Goal: Task Accomplishment & Management: Manage account settings

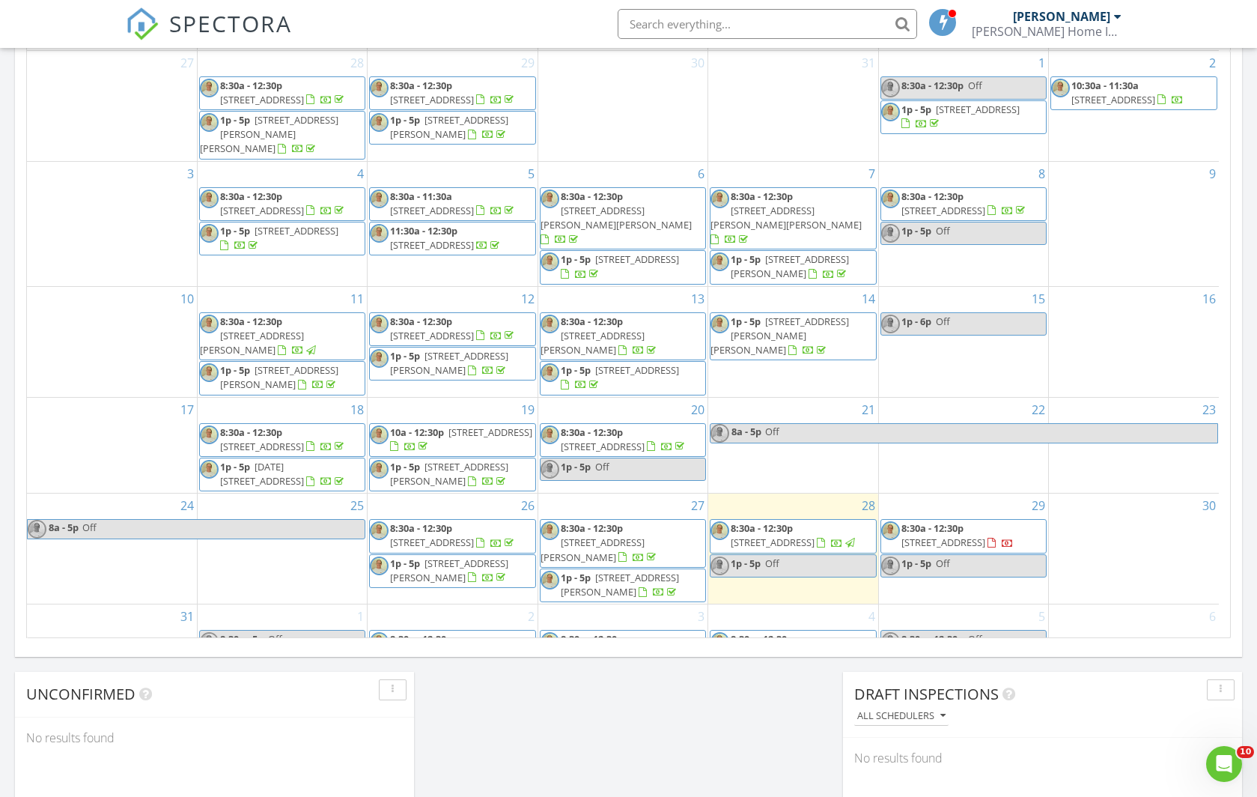
scroll to position [21, 0]
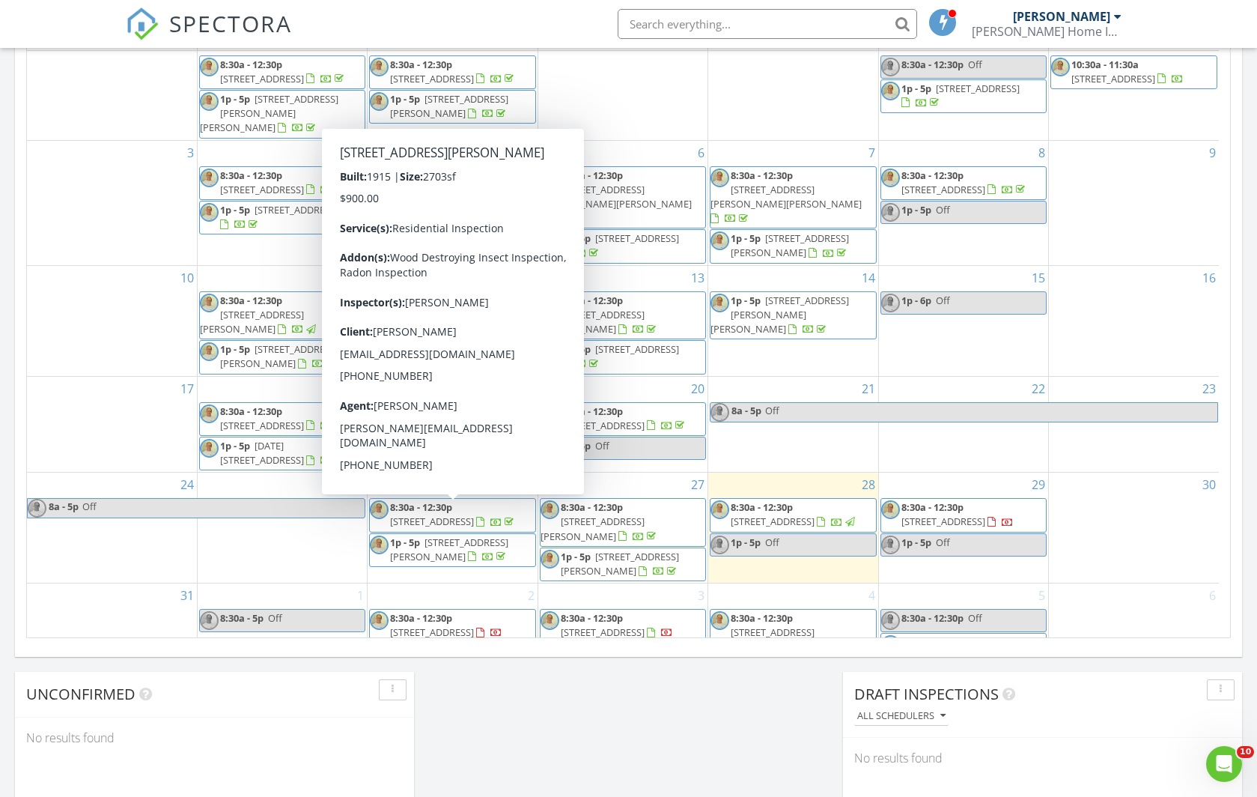
click at [450, 535] on span "[STREET_ADDRESS][PERSON_NAME]" at bounding box center [449, 549] width 118 height 28
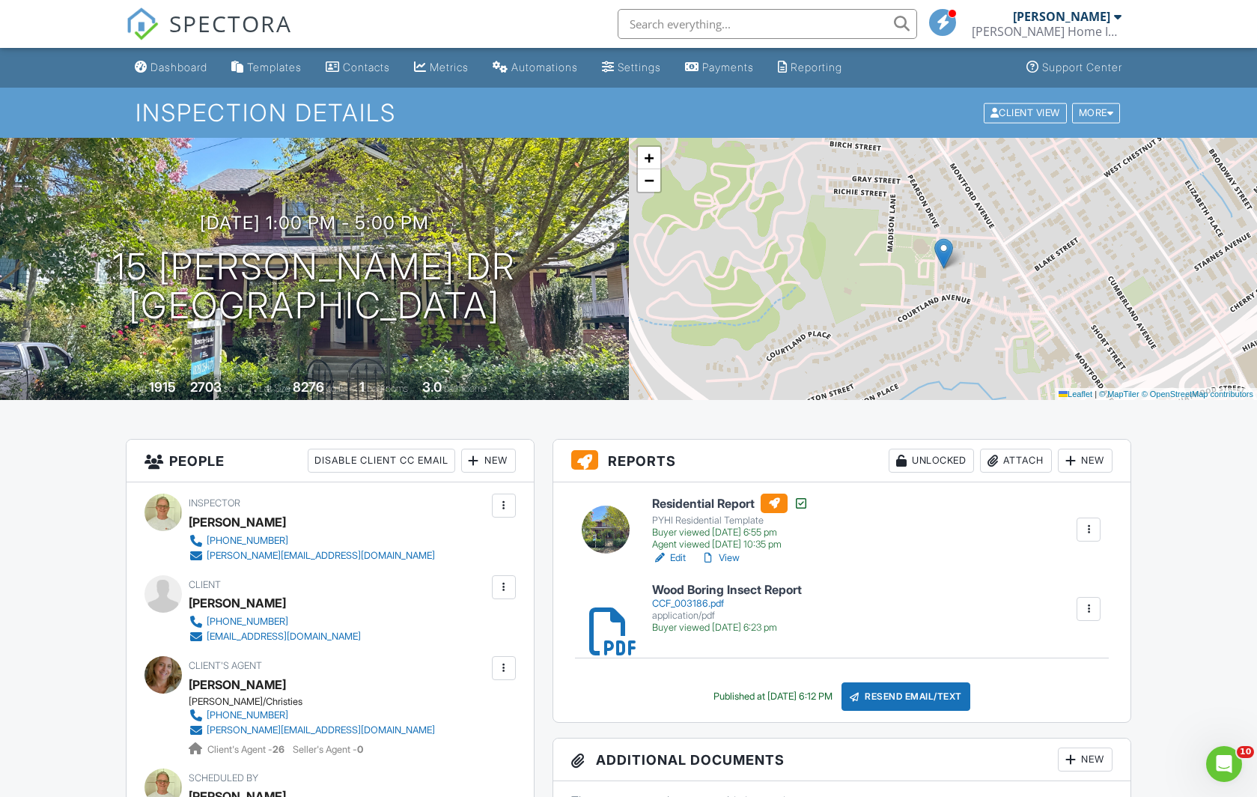
click at [1020, 464] on div "Attach" at bounding box center [1016, 461] width 72 height 24
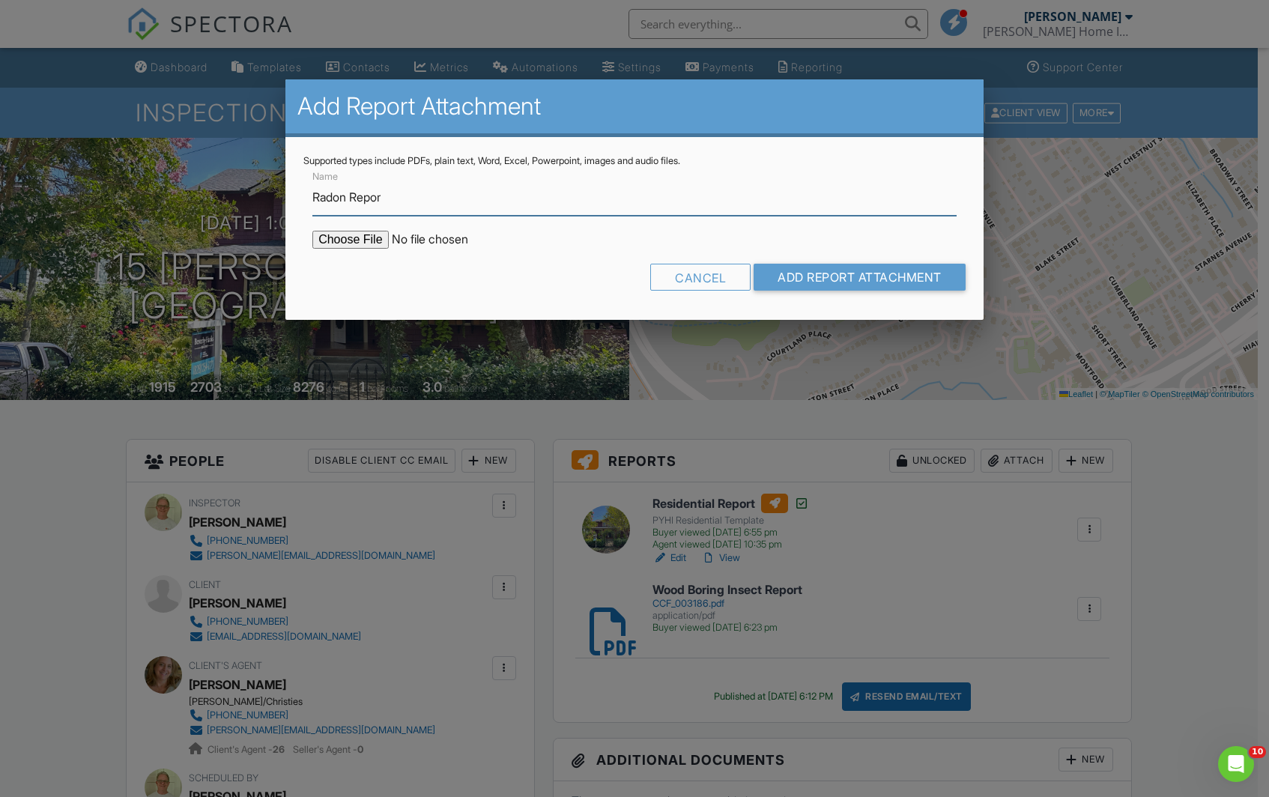
type input "Radon Report"
type input "C:\fakepath\Pearson, 15.pdf"
type input "Radon Report"
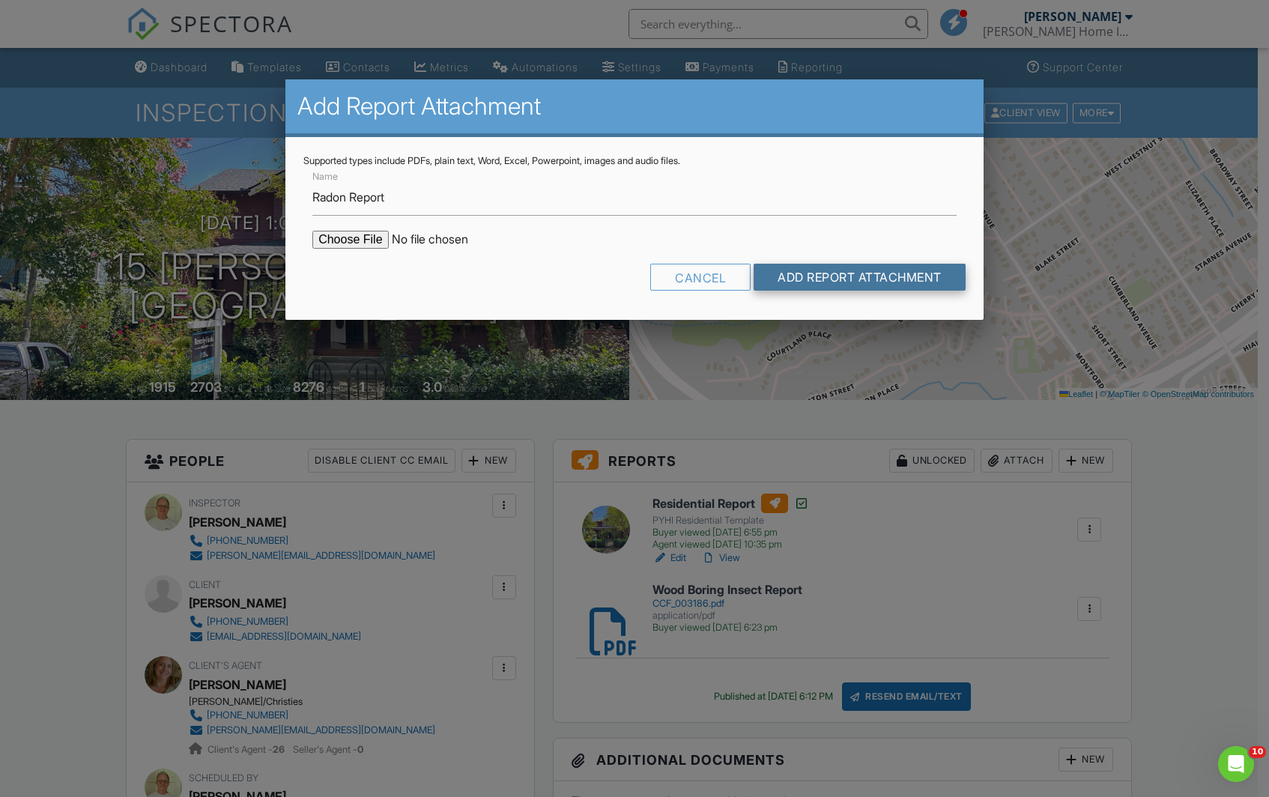
click at [837, 274] on input "Add Report Attachment" at bounding box center [859, 277] width 212 height 27
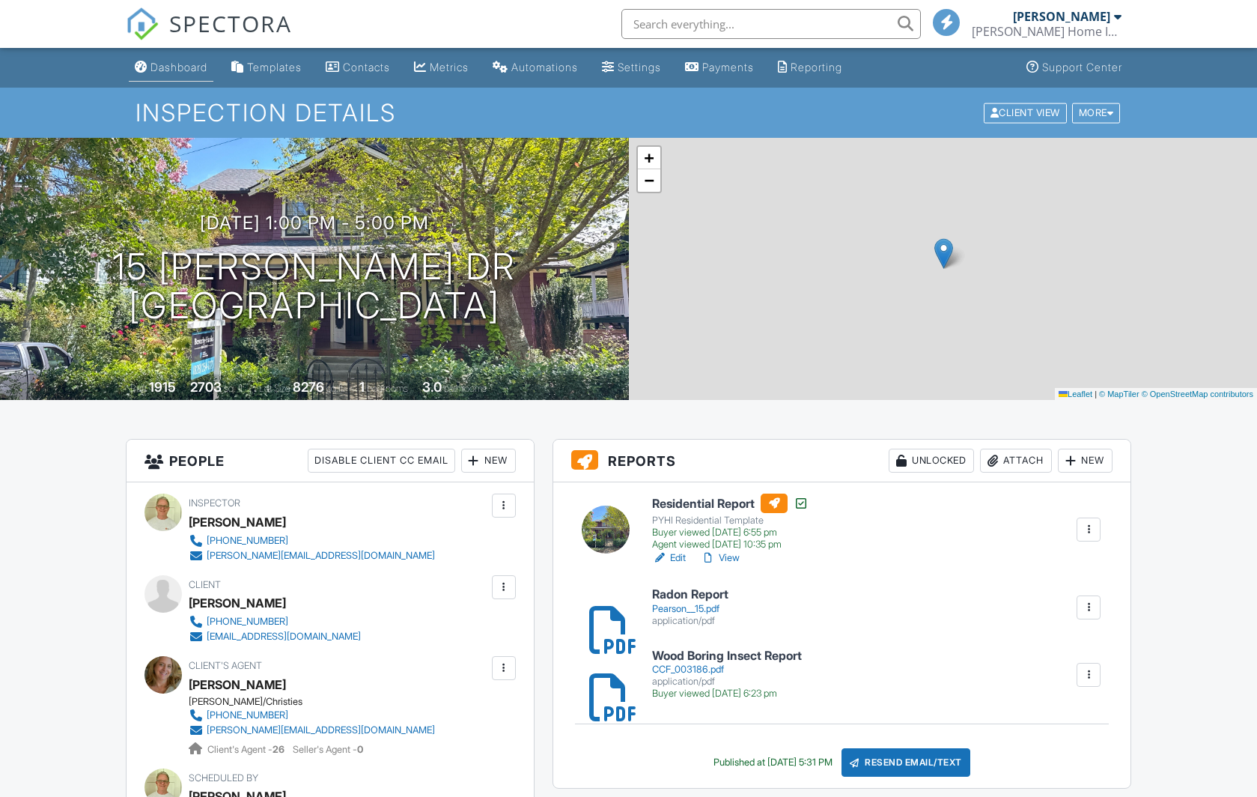
click at [183, 70] on div "Dashboard" at bounding box center [179, 67] width 57 height 13
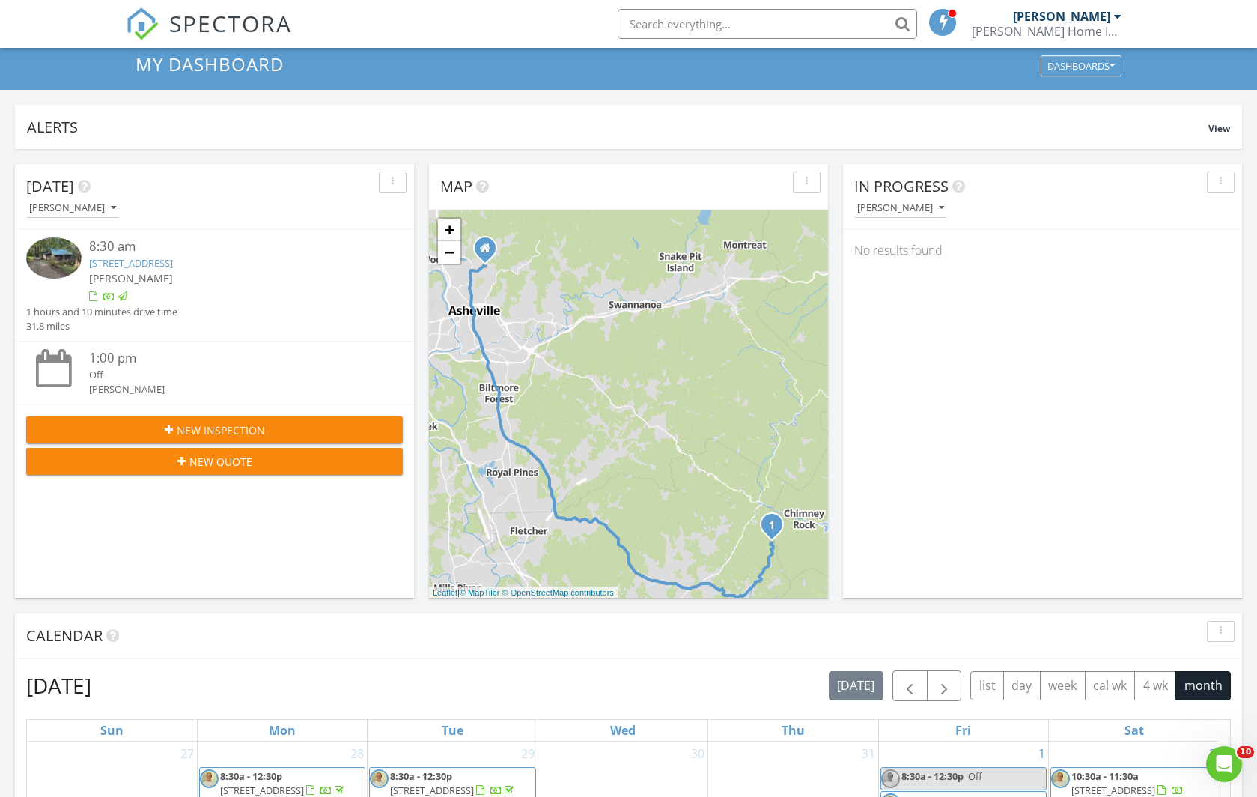
scroll to position [21, 0]
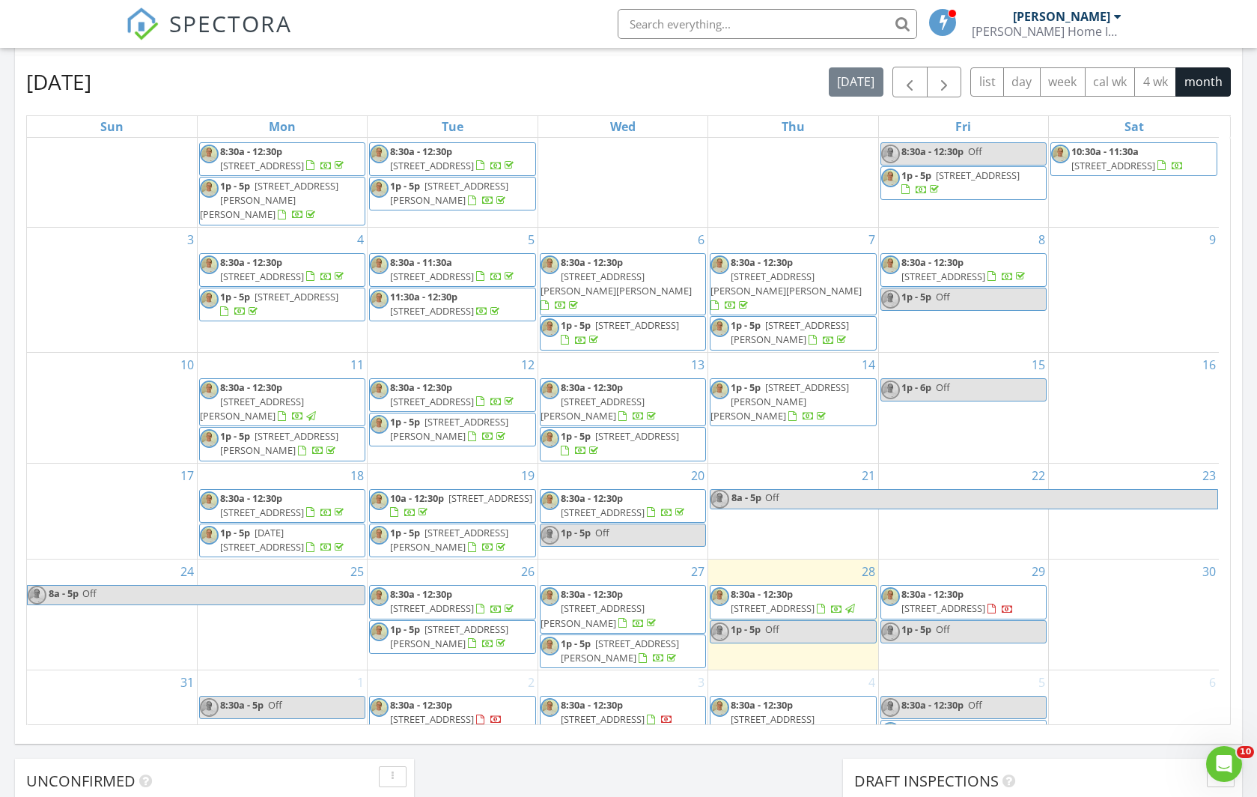
click at [941, 601] on span "305 Balsam Rd, Hendersonville 28792" at bounding box center [944, 607] width 84 height 13
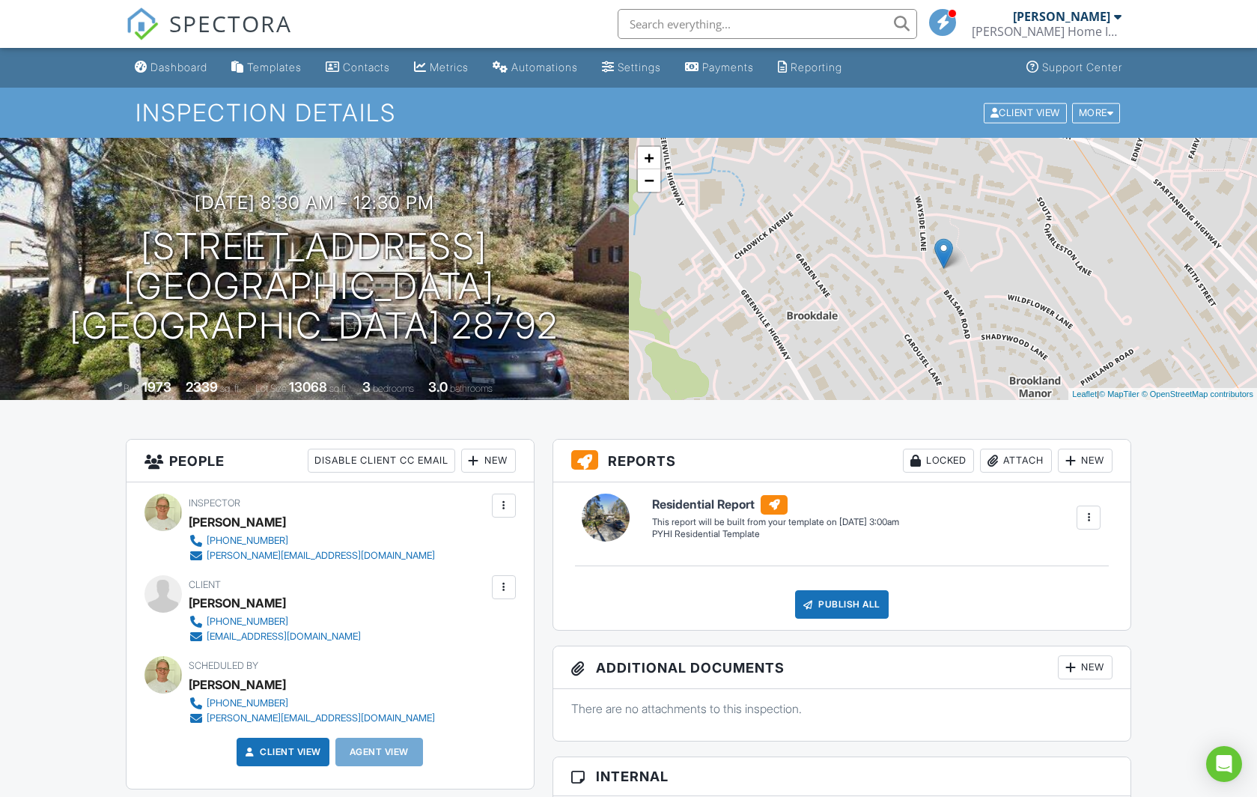
click at [502, 586] on div at bounding box center [504, 587] width 15 height 15
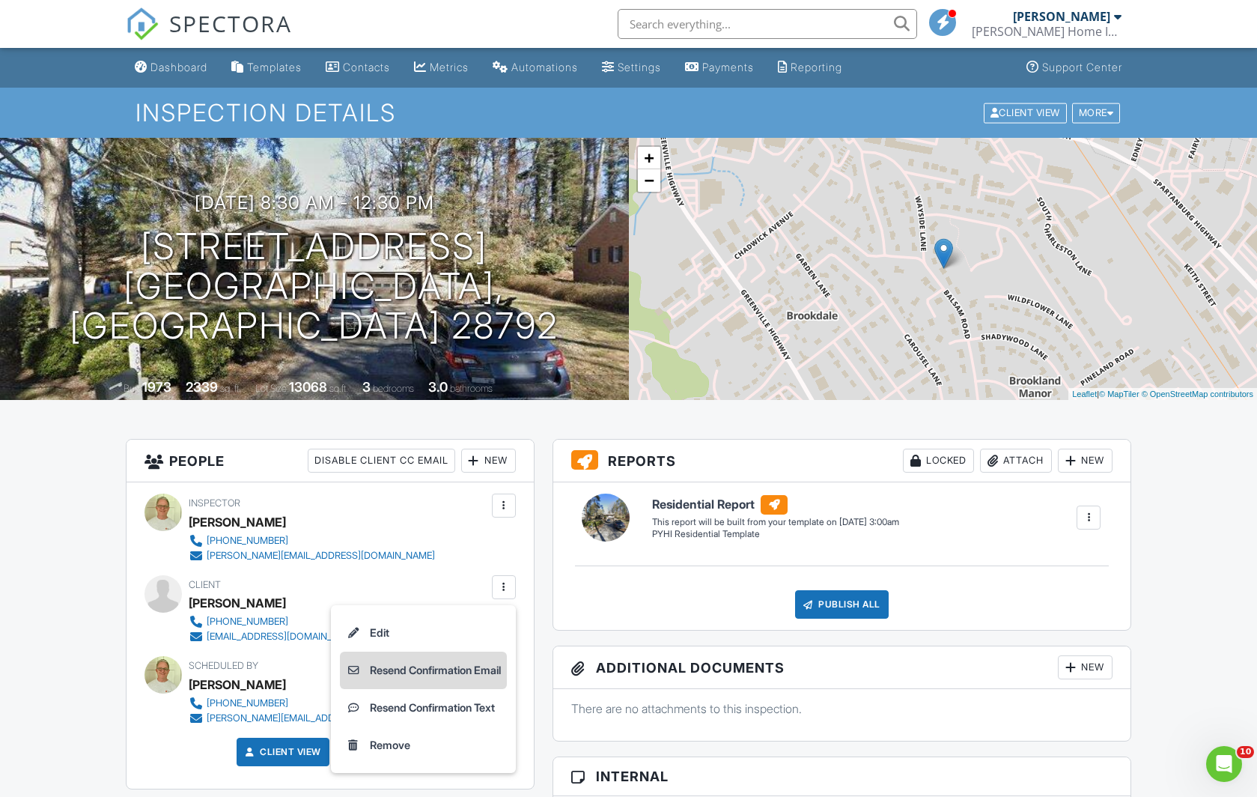
click at [466, 672] on li "Resend Confirmation Email" at bounding box center [423, 670] width 167 height 37
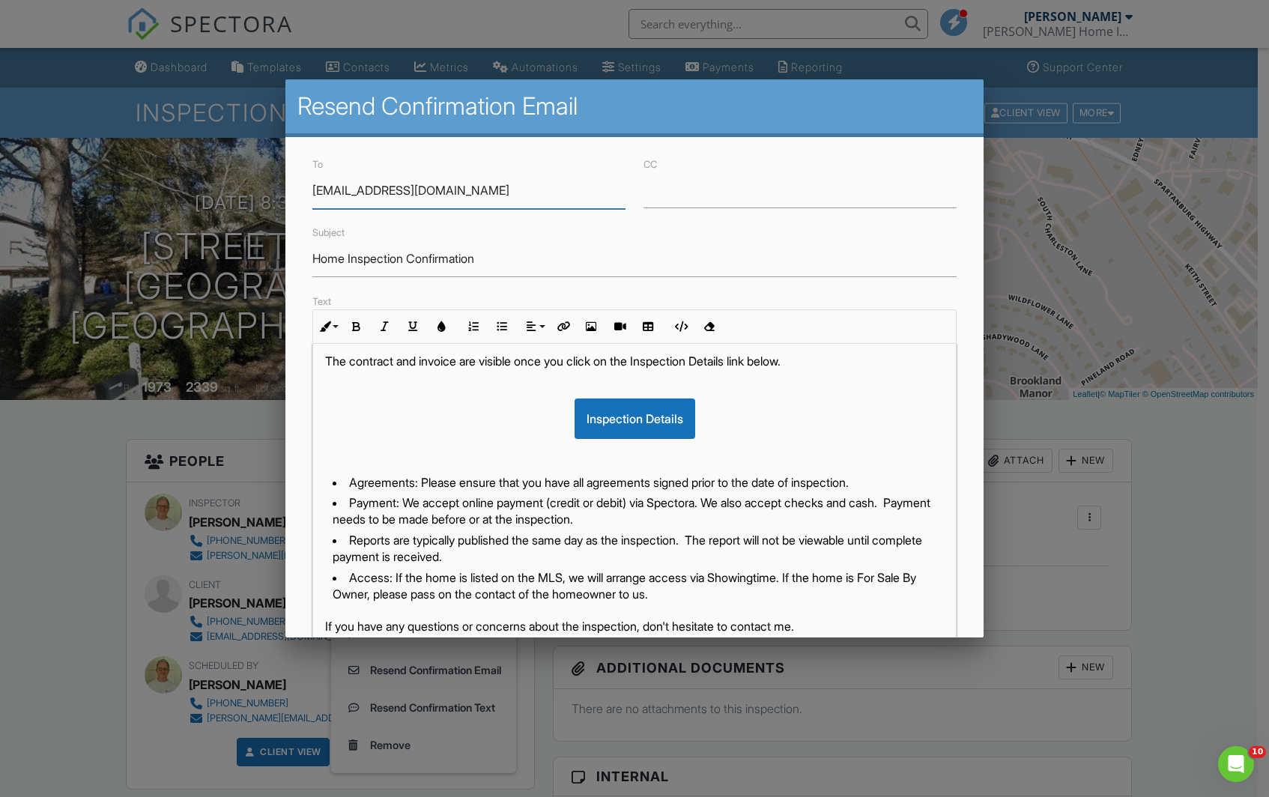
scroll to position [177, 0]
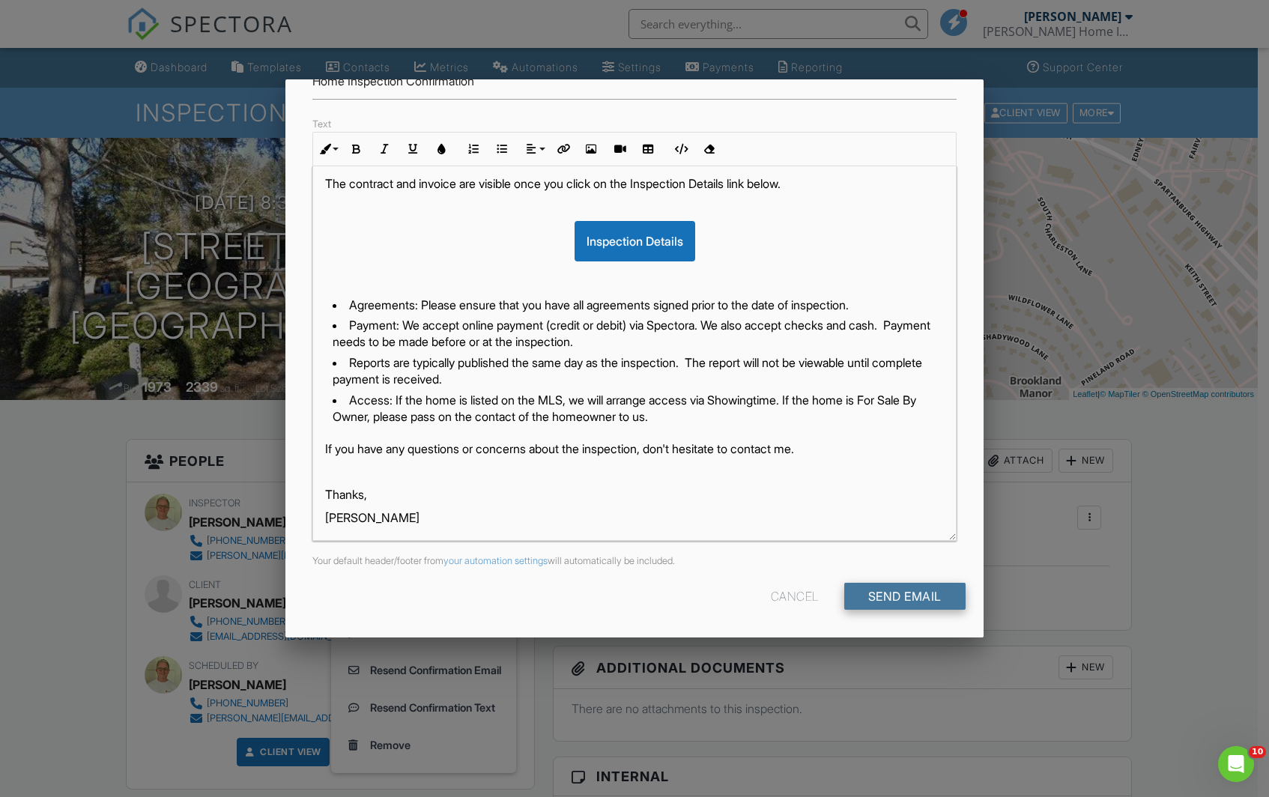
click at [866, 595] on input "Send Email" at bounding box center [904, 596] width 121 height 27
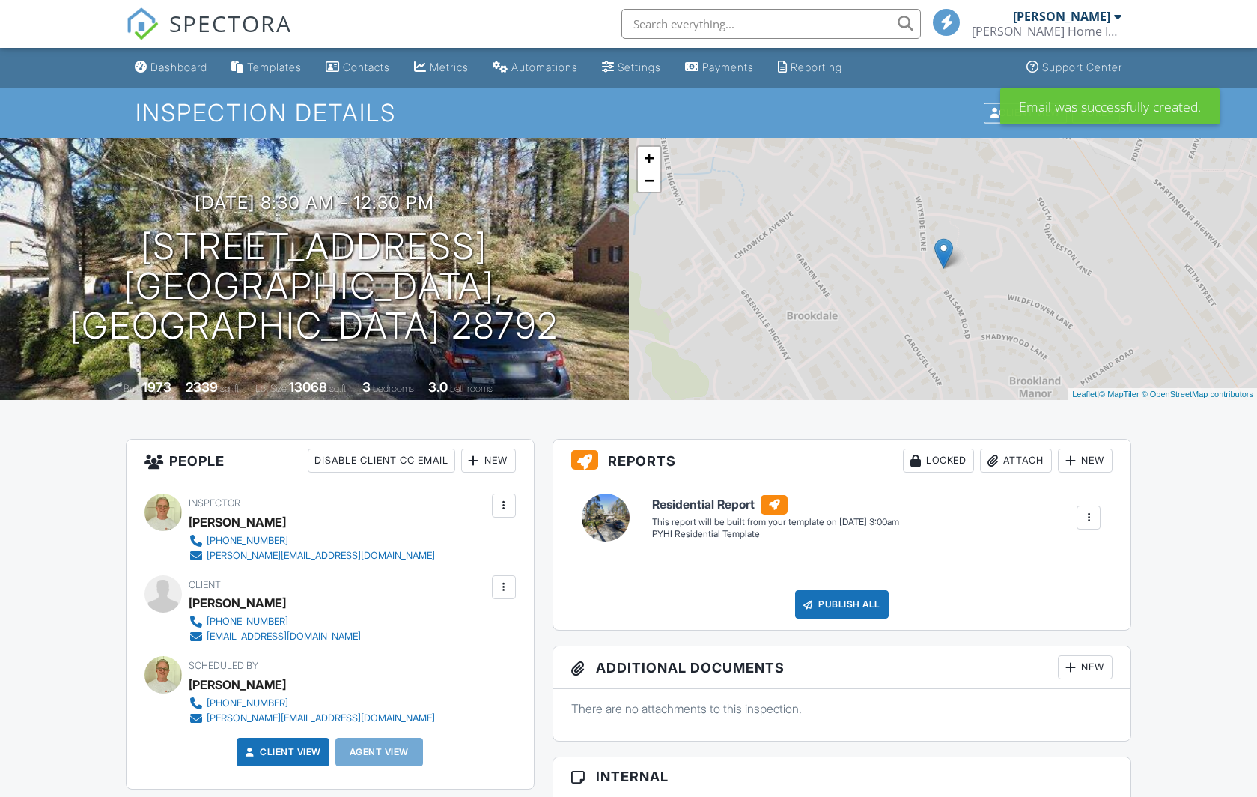
click at [504, 589] on div at bounding box center [504, 587] width 15 height 15
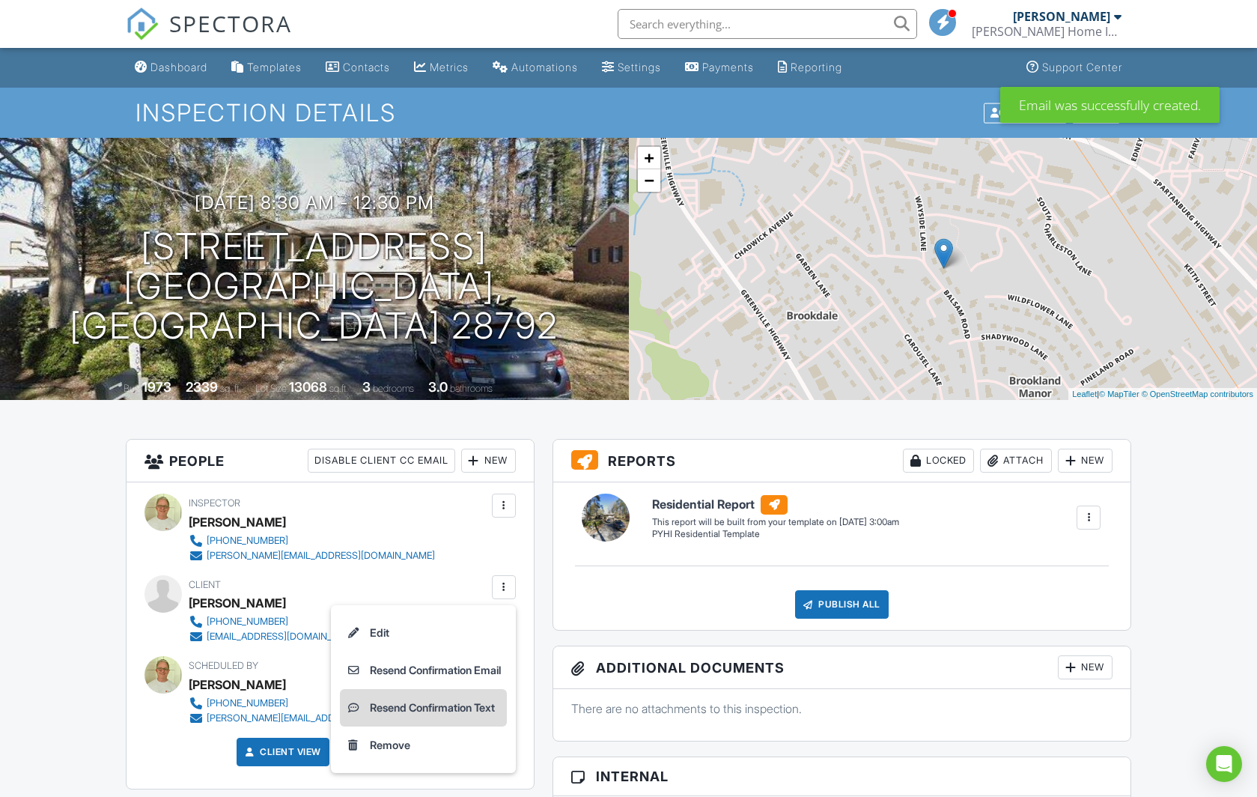
click at [460, 705] on li "Resend Confirmation Text" at bounding box center [423, 707] width 167 height 37
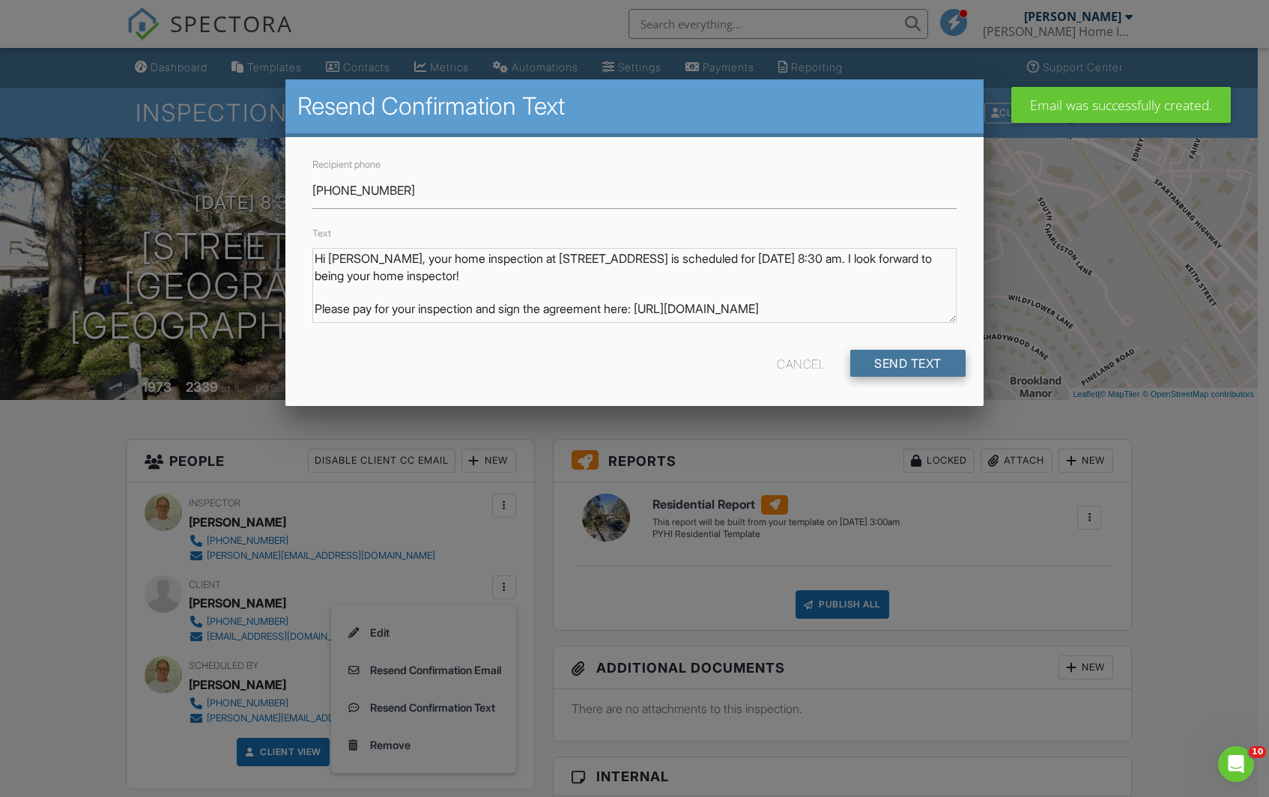
click at [888, 359] on input "Send Text" at bounding box center [907, 363] width 115 height 27
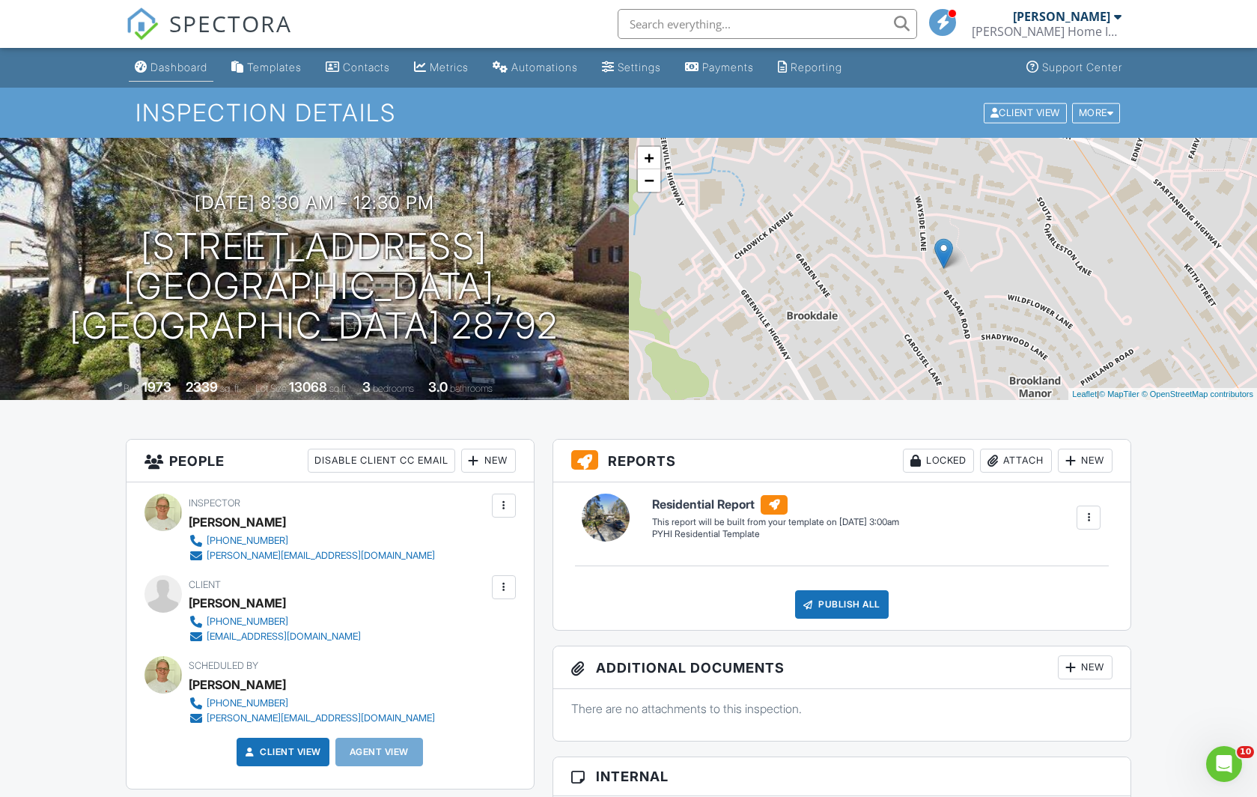
click at [183, 64] on div "Dashboard" at bounding box center [179, 67] width 57 height 13
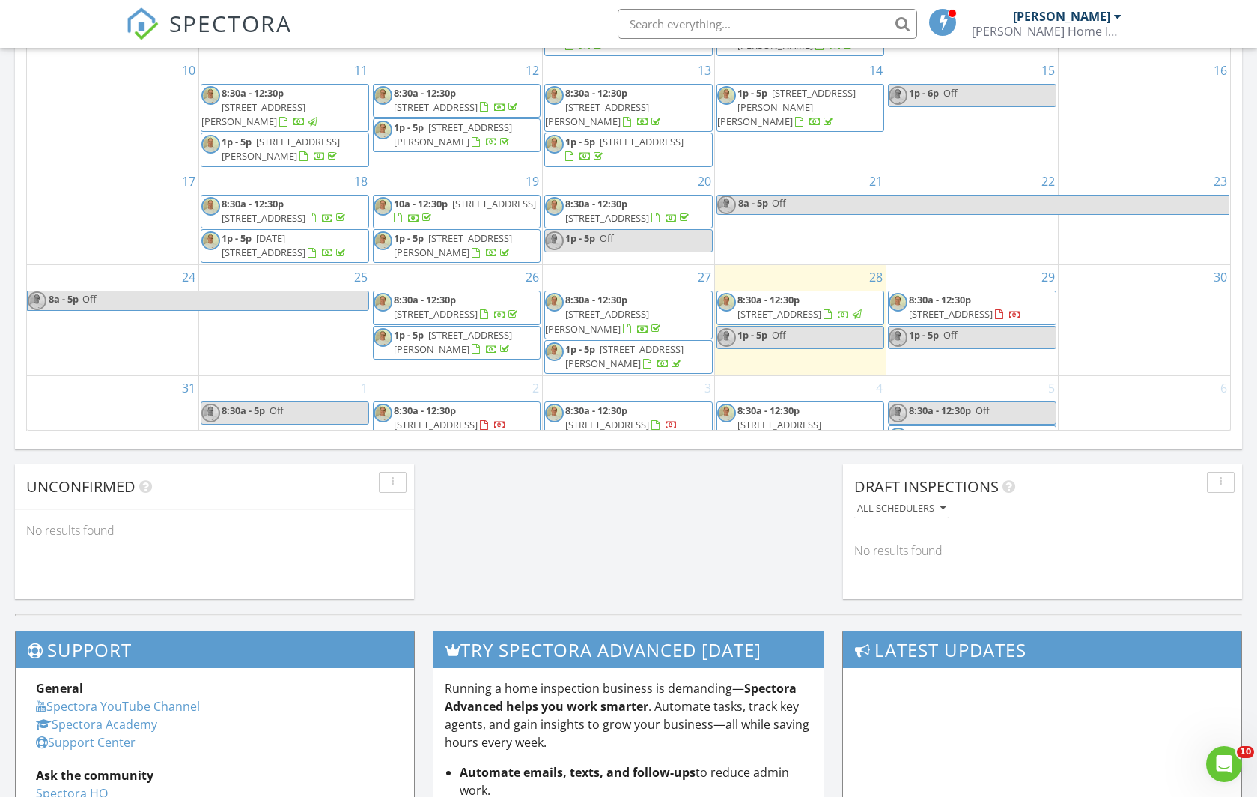
scroll to position [1048, 0]
